Goal: Communication & Community: Connect with others

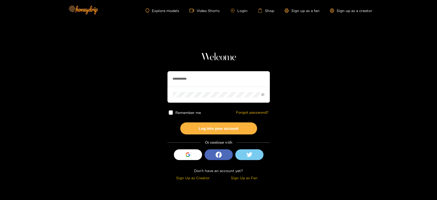
drag, startPoint x: 208, startPoint y: 77, endPoint x: 124, endPoint y: 80, distance: 83.7
click at [124, 80] on section "**********" at bounding box center [218, 91] width 437 height 182
paste input "text"
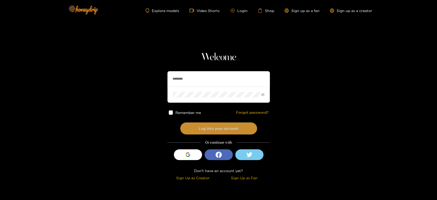
type input "********"
click at [193, 128] on button "Log into your account" at bounding box center [218, 128] width 77 height 12
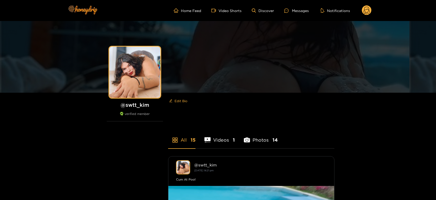
click at [298, 9] on div "Messages" at bounding box center [296, 11] width 25 height 6
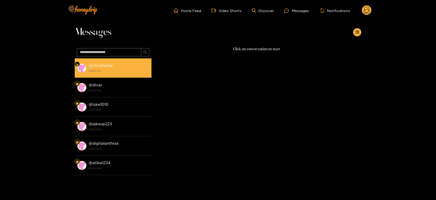
click at [122, 70] on strong "[DATE] 11:26" at bounding box center [119, 71] width 60 height 5
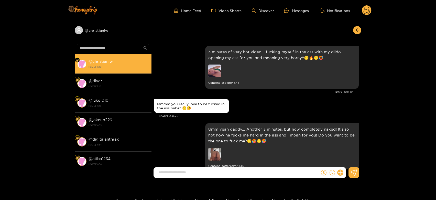
scroll to position [952, 0]
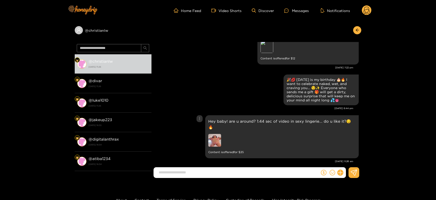
click at [221, 136] on img at bounding box center [214, 140] width 13 height 13
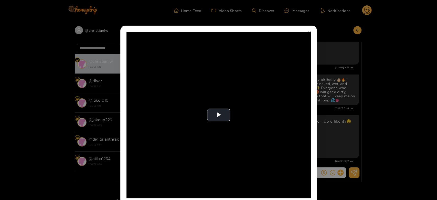
click at [221, 136] on video "Video Player" at bounding box center [218, 115] width 184 height 166
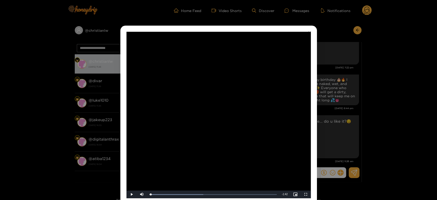
click at [316, 151] on div "**********" at bounding box center [218, 100] width 437 height 200
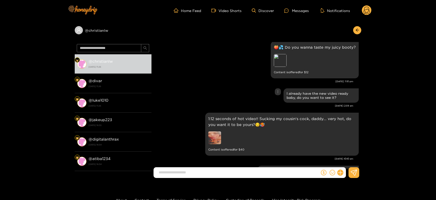
scroll to position [815, 0]
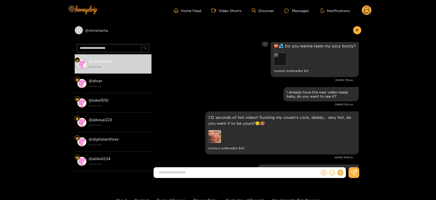
click at [283, 58] on div "Preview" at bounding box center [280, 59] width 13 height 13
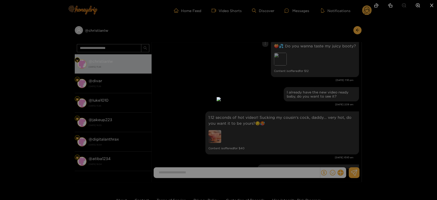
click at [298, 66] on div at bounding box center [218, 100] width 437 height 200
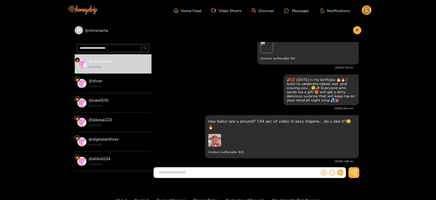
scroll to position [10, 0]
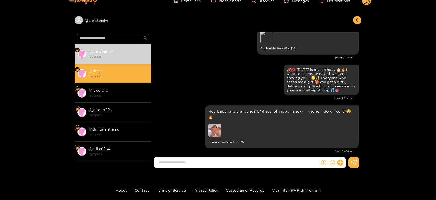
click at [126, 69] on div "@ divar [DATE] 11:26" at bounding box center [119, 74] width 60 height 12
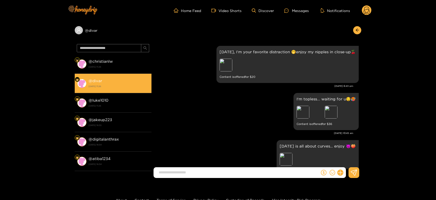
scroll to position [1089, 0]
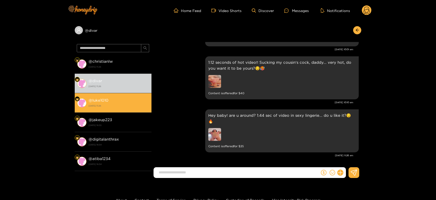
click at [119, 100] on div "@ luke1010 [DATE] 11:26" at bounding box center [119, 103] width 60 height 12
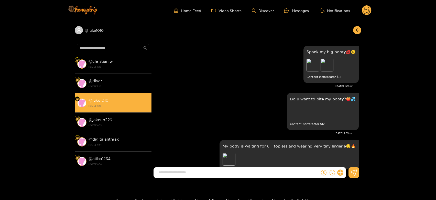
scroll to position [1089, 0]
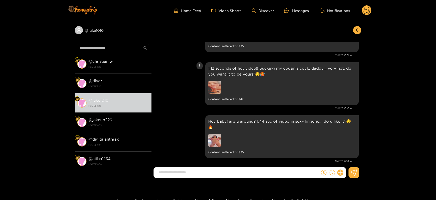
click at [213, 89] on img at bounding box center [214, 87] width 13 height 13
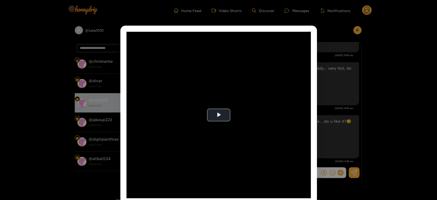
click at [213, 89] on video "Video Player" at bounding box center [218, 115] width 184 height 166
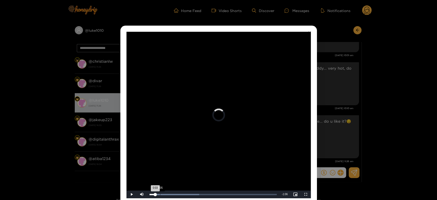
click at [159, 195] on div "Loaded : 39.12% 0:05 0:03" at bounding box center [213, 194] width 132 height 8
click at [165, 195] on div "Loaded : 44.70% 0:08 0:06" at bounding box center [213, 194] width 132 height 8
click at [170, 195] on div "Loaded : 50.30% 0:09 0:09" at bounding box center [213, 194] width 132 height 8
click at [178, 194] on div "Loaded : 50.30% 0:14 0:12" at bounding box center [213, 194] width 132 height 8
click at [185, 194] on div "0:19" at bounding box center [185, 194] width 0 height 1
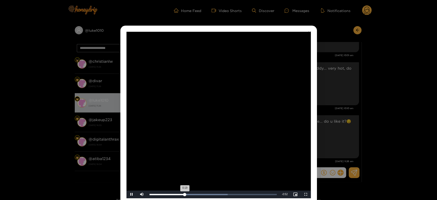
click at [185, 194] on div "0:19" at bounding box center [185, 194] width 0 height 1
click at [197, 194] on div "Progress Bar" at bounding box center [191, 194] width 85 height 1
click at [208, 194] on div "Progress Bar" at bounding box center [191, 194] width 85 height 1
click at [214, 193] on div "Loaded : 72.68% 0:36 0:33" at bounding box center [213, 194] width 132 height 8
drag, startPoint x: 221, startPoint y: 193, endPoint x: 228, endPoint y: 193, distance: 6.4
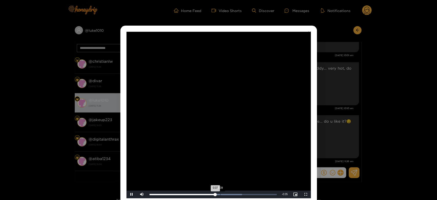
click at [225, 193] on div "Loaded : 72.68% 0:39 0:37" at bounding box center [213, 194] width 132 height 8
click at [234, 193] on div "Loaded : 72.68% 0:44 0:42" at bounding box center [213, 194] width 132 height 8
click at [239, 193] on div "Loaded : 78.26% 0:49 0:47" at bounding box center [213, 194] width 132 height 8
click at [250, 195] on div "Loaded : 100.00% 0:56 0:53" at bounding box center [213, 194] width 132 height 8
click at [255, 195] on div "Loaded : 100.00% 0:56 0:57" at bounding box center [213, 194] width 132 height 8
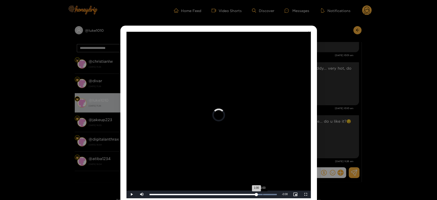
click at [262, 195] on div "Loaded : 100.00% 1:03 1:00" at bounding box center [213, 194] width 132 height 8
click at [268, 195] on div "Loaded : 100.00% 1:05 1:03" at bounding box center [213, 194] width 132 height 8
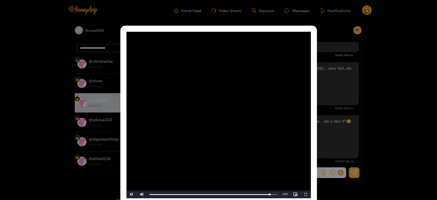
click at [247, 155] on video "Video Player" at bounding box center [218, 115] width 184 height 166
click at [339, 103] on div "**********" at bounding box center [218, 100] width 437 height 200
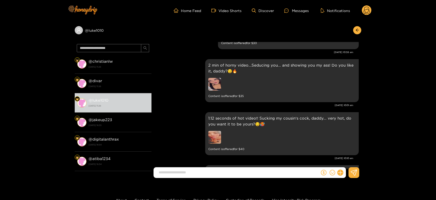
scroll to position [1047, 0]
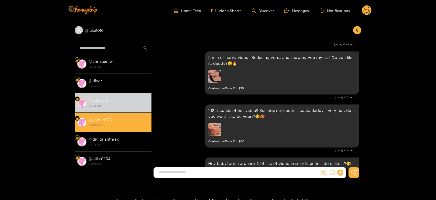
click at [137, 114] on li "@ jakeup223 [DATE] 16:55" at bounding box center [113, 122] width 77 height 19
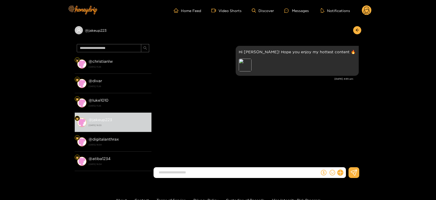
click at [366, 8] on circle at bounding box center [367, 10] width 10 height 10
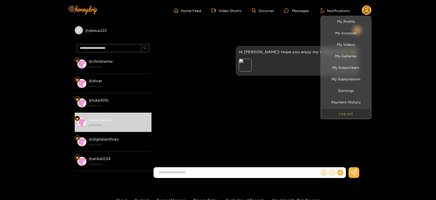
click at [346, 115] on button "Log out" at bounding box center [346, 113] width 49 height 9
